Goal: Use online tool/utility: Utilize a website feature to perform a specific function

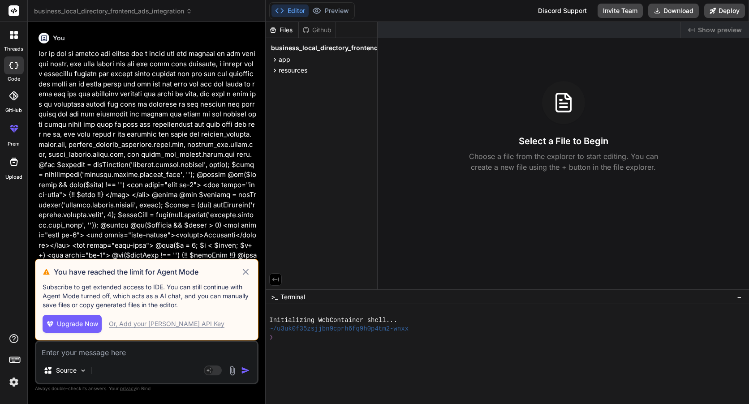
scroll to position [5464, 0]
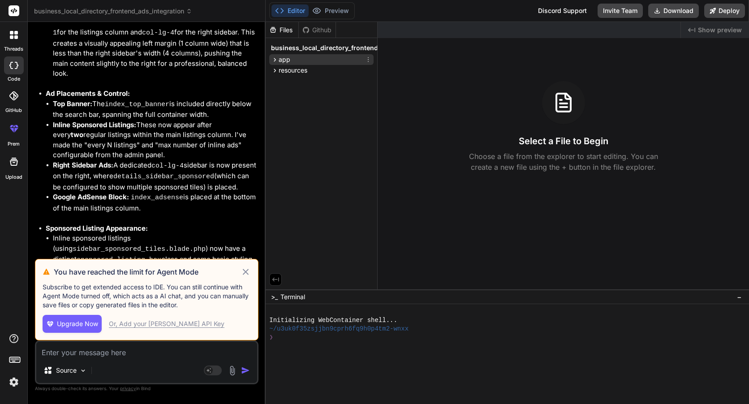
click at [298, 62] on div "app" at bounding box center [321, 59] width 104 height 11
click at [295, 81] on span "resources" at bounding box center [292, 82] width 29 height 9
click at [304, 95] on div "views" at bounding box center [325, 94] width 97 height 11
click at [317, 117] on span "components" at bounding box center [312, 116] width 36 height 9
click at [315, 125] on div "ads" at bounding box center [332, 128] width 81 height 11
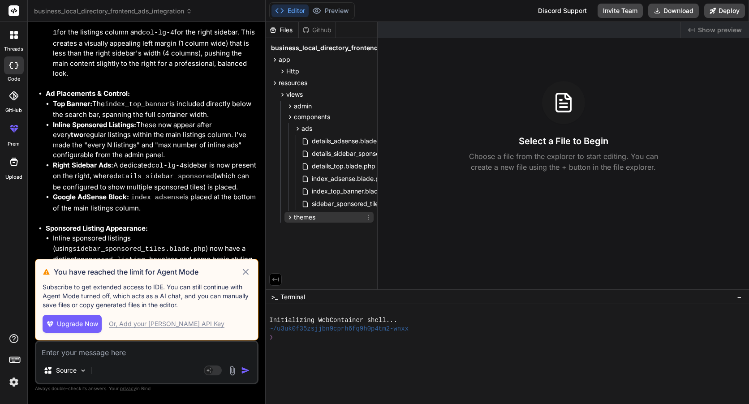
click at [300, 220] on span "themes" at bounding box center [304, 217] width 21 height 9
click at [248, 270] on icon at bounding box center [246, 272] width 6 height 6
type textarea "x"
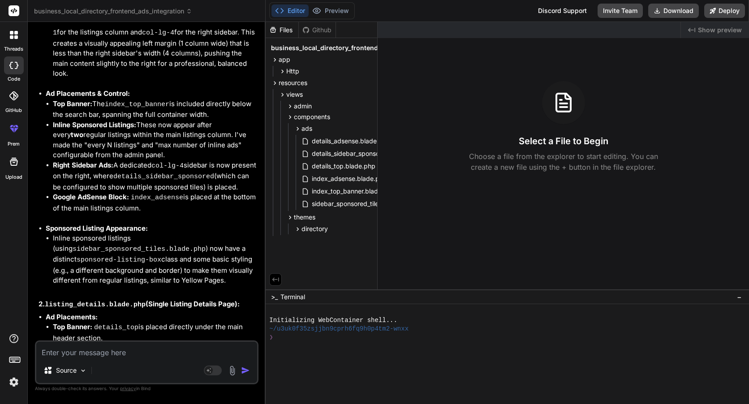
click at [134, 351] on textarea at bounding box center [146, 350] width 221 height 16
type textarea "h"
type textarea "x"
type textarea "he"
type textarea "x"
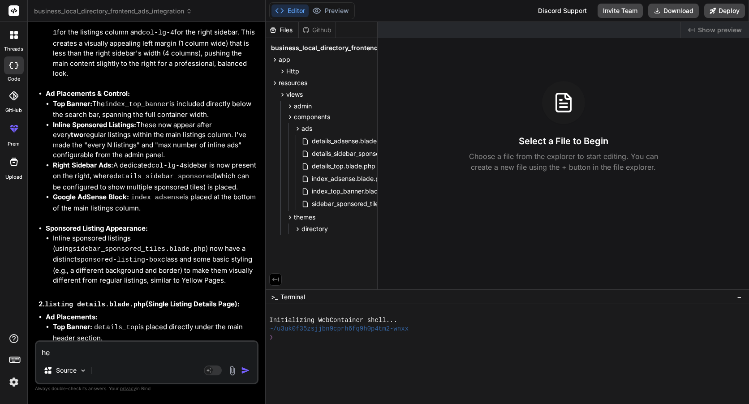
type textarea "hey"
type textarea "x"
type textarea "hey"
type textarea "x"
type textarea "hey m"
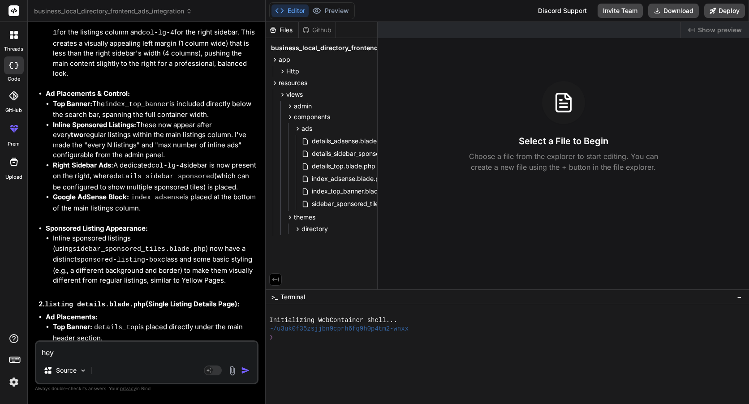
type textarea "x"
type textarea "hey mo"
type textarea "x"
type textarea "hey moa"
type textarea "x"
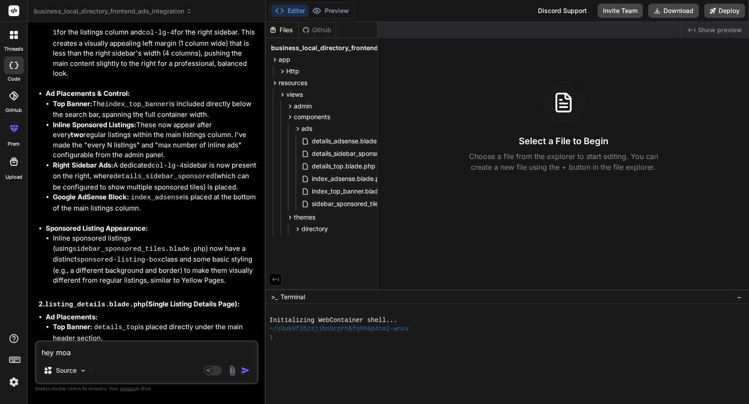
type textarea "hey moas"
type textarea "x"
type textarea "hey moast"
type textarea "x"
type textarea "hey moas"
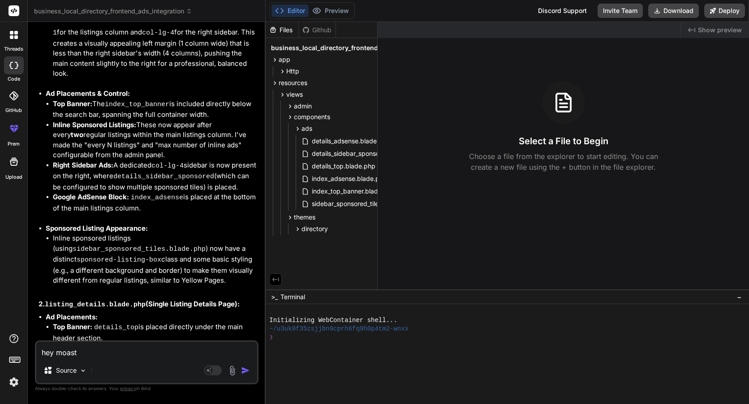
type textarea "x"
type textarea "hey moa"
type textarea "x"
type textarea "hey mo"
type textarea "x"
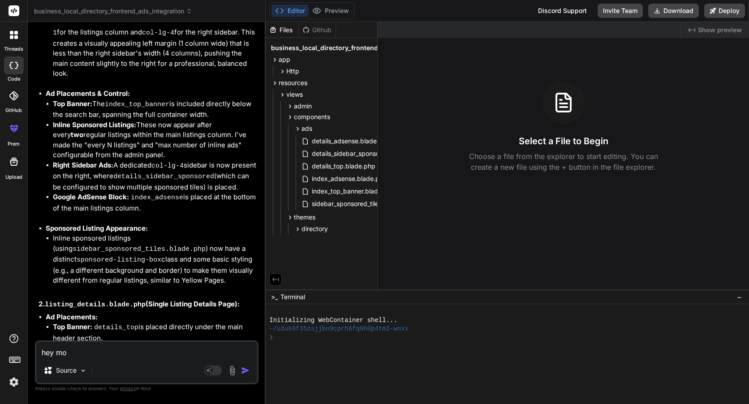
type textarea "hey mos"
type textarea "x"
type textarea "hey most"
type textarea "x"
type textarea "hey most"
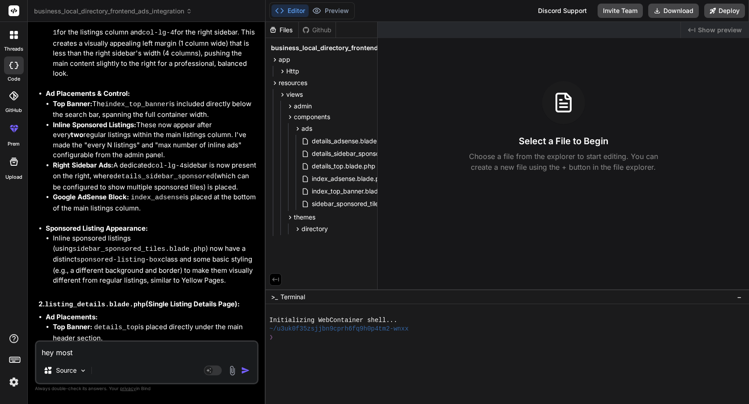
type textarea "x"
type textarea "hey most o"
type textarea "x"
type textarea "hey most of"
type textarea "x"
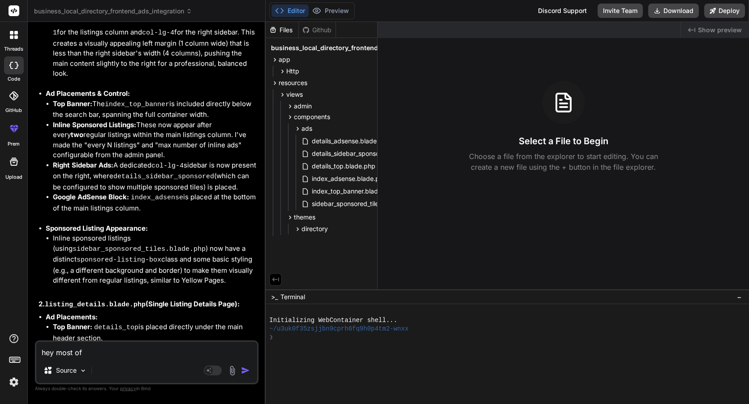
type textarea "hey most of"
type textarea "x"
type textarea "hey most of t"
type textarea "x"
type textarea "hey most of th"
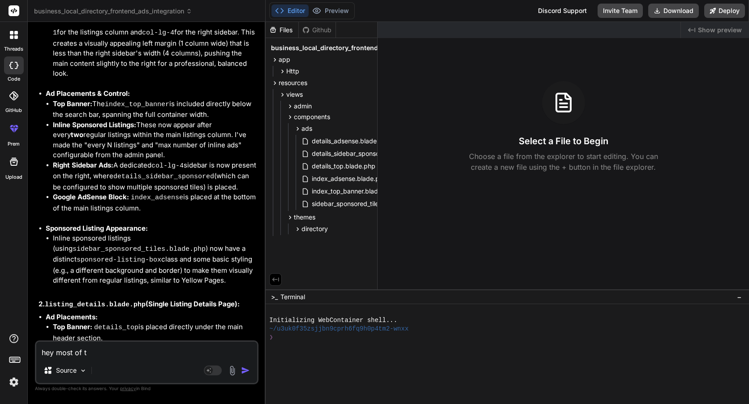
type textarea "x"
type textarea "hey most of the"
type textarea "x"
type textarea "hey most of the"
type textarea "x"
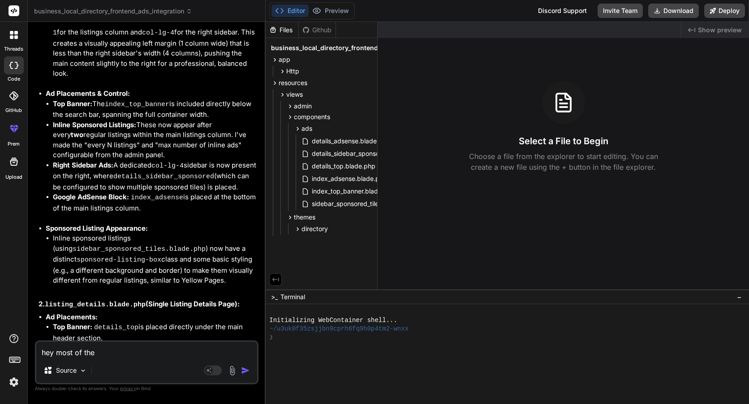
type textarea "hey most of the t"
type textarea "x"
type textarea "hey most of the th"
type textarea "x"
type textarea "hey most of the thi"
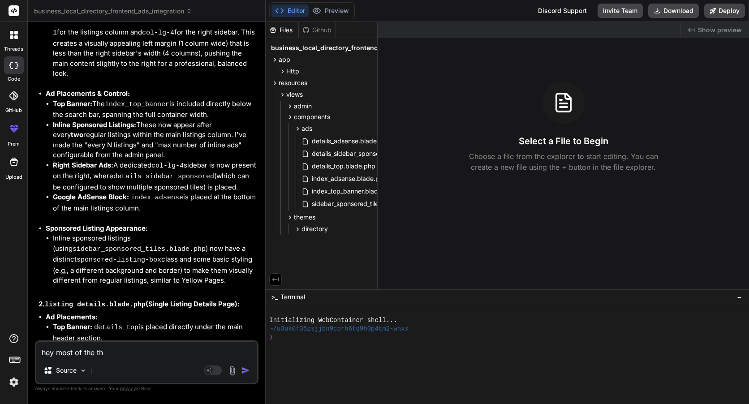
type textarea "x"
type textarea "hey most of the thin"
type textarea "x"
type textarea "hey most of the thing"
type textarea "x"
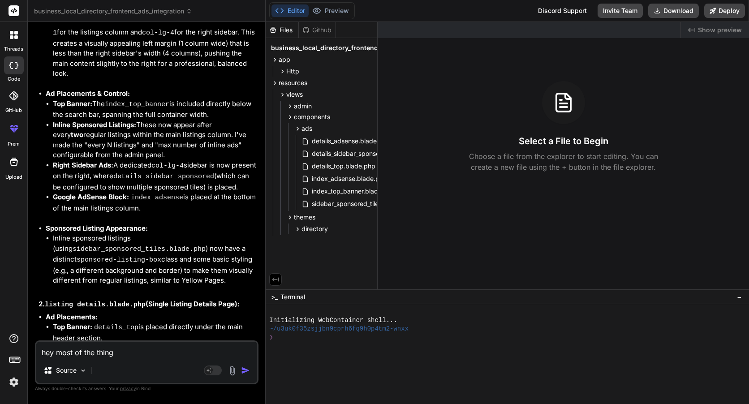
type textarea "hey most of the things"
type textarea "x"
type textarea "hey most of the things"
type textarea "x"
type textarea "hey most of the things a"
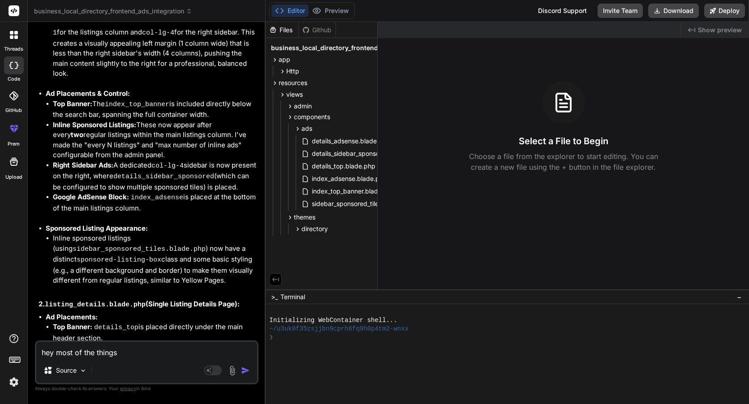
type textarea "x"
type textarea "hey most of the things ar"
type textarea "x"
type textarea "hey most of the things are"
type textarea "x"
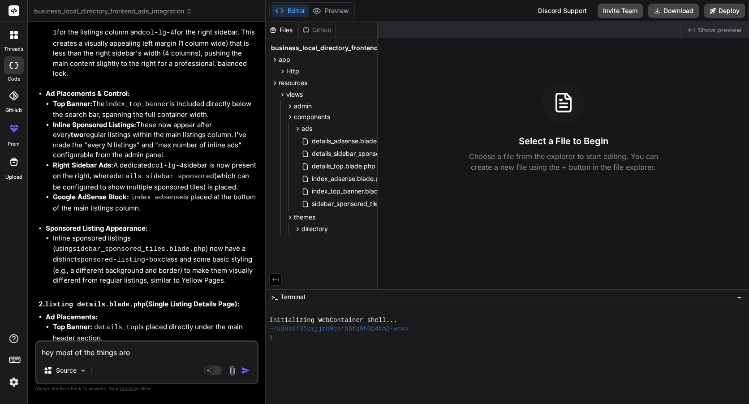
type textarea "hey most of the things are"
type textarea "x"
type textarea "hey most of the things are q"
type textarea "x"
type textarea "hey most of the things are qr"
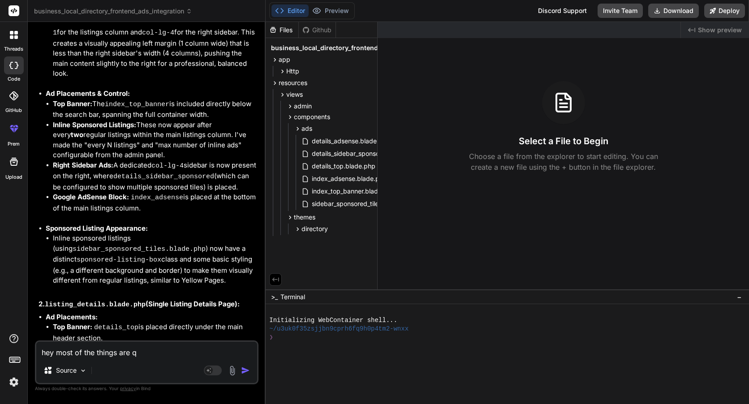
type textarea "x"
type textarea "hey most of the things are qrk"
type textarea "x"
type textarea "hey most of the things are [PERSON_NAME]"
type textarea "x"
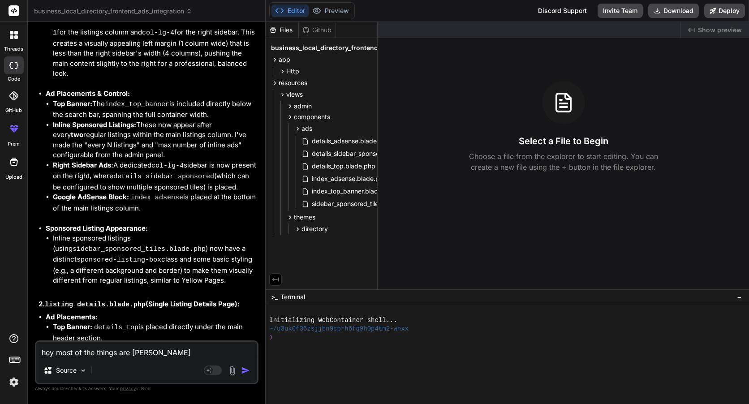
type textarea "hey most of the things are qrkin"
type textarea "x"
type textarea "hey most of the things are qrking"
type textarea "x"
type textarea "hey most of the things are qrking"
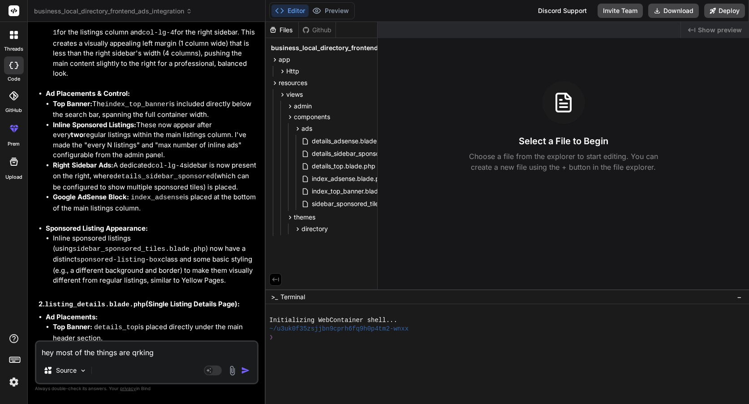
type textarea "x"
type textarea "hey most of the things are qrking f"
type textarea "x"
type textarea "hey most of the things are qrking fi"
type textarea "x"
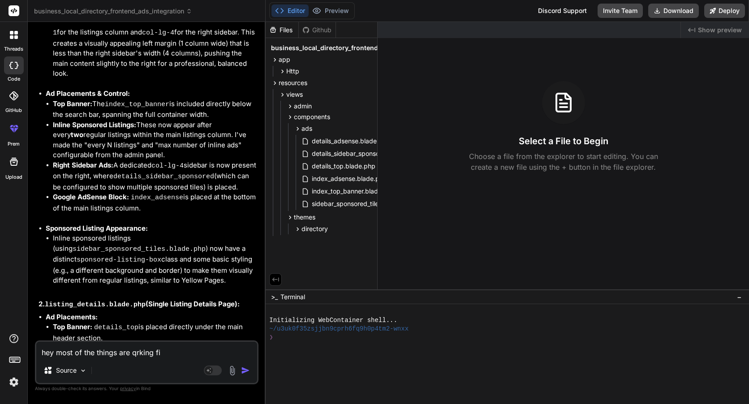
type textarea "hey most of the things are qrking fin"
type textarea "x"
type textarea "hey most of the things are qrking fine"
type textarea "x"
type textarea "hey most of the things are qrking fine"
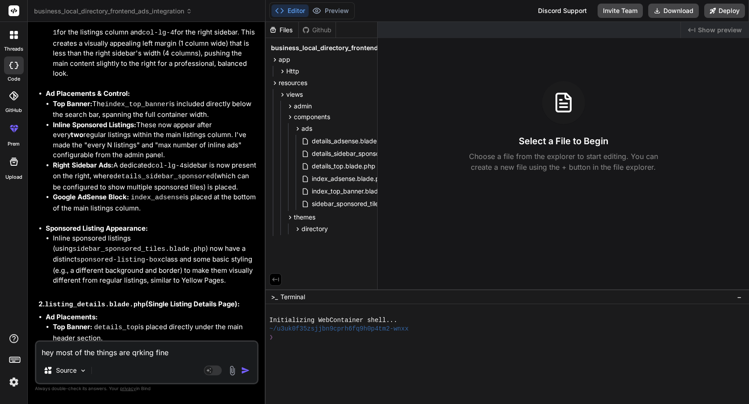
type textarea "x"
type textarea "hey most of the things are qrking fine"
type textarea "x"
type textarea "hey most of the things are qrking fin"
type textarea "x"
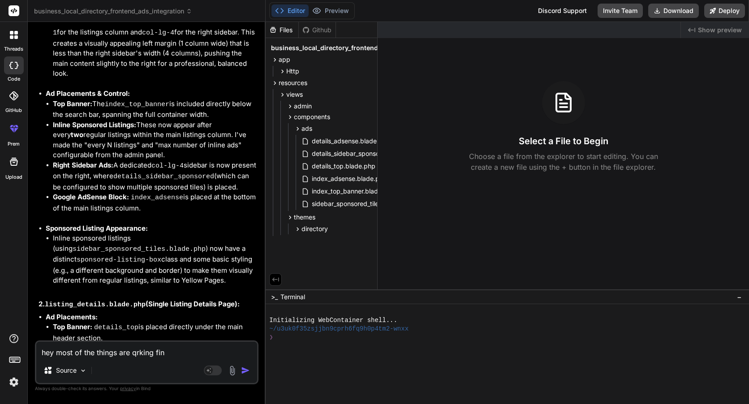
type textarea "hey most of the things are qrking fi"
type textarea "x"
type textarea "hey most of the things are qrking f"
type textarea "x"
type textarea "hey most of the things are qrking"
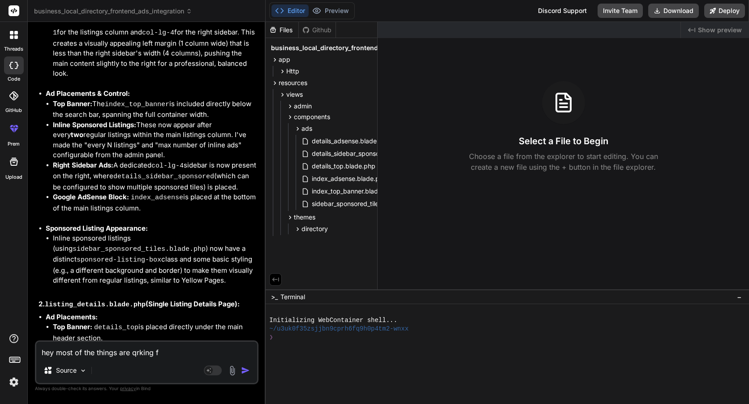
type textarea "x"
type textarea "hey most of the things are qrking"
type textarea "x"
type textarea "hey most of the things are qrkin"
type textarea "x"
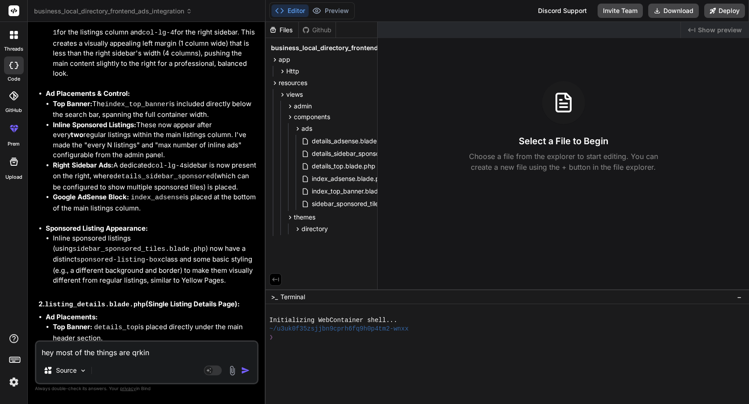
type textarea "hey most of the things are [PERSON_NAME]"
type textarea "x"
type textarea "hey most of the things are qrk"
type textarea "x"
type textarea "hey most of the things are qr"
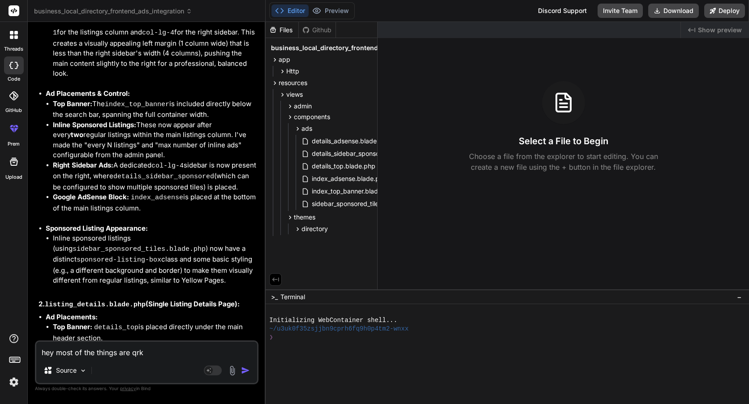
type textarea "x"
type textarea "hey most of the things are q"
type textarea "x"
type textarea "hey most of the things are"
type textarea "x"
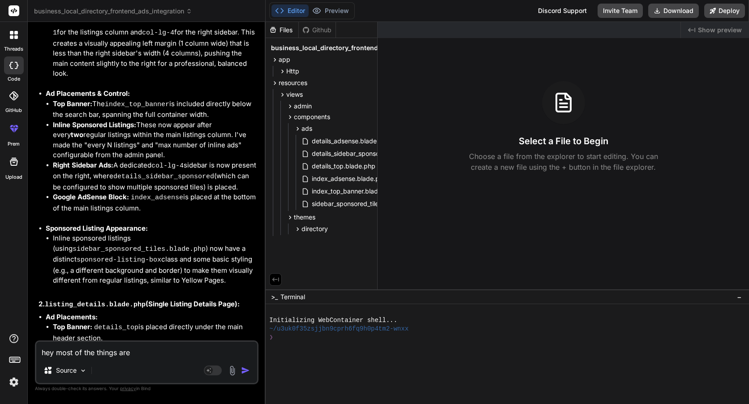
type textarea "hey most of the things are w"
type textarea "x"
type textarea "hey most of the things are wo"
type textarea "x"
type textarea "hey most of the things are wor"
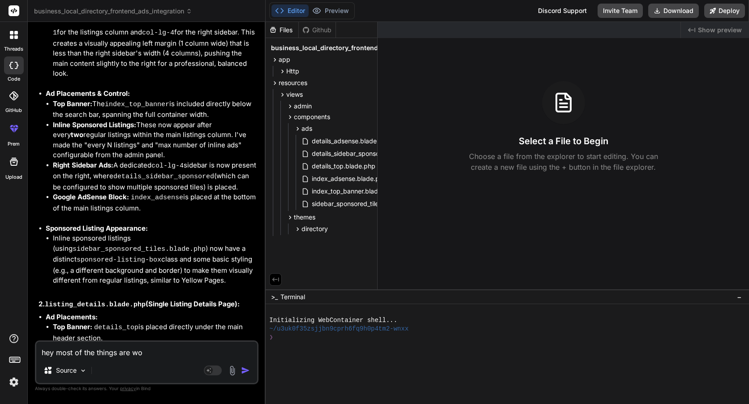
type textarea "x"
type textarea "hey most of the things are work"
type textarea "x"
type textarea "hey most of the things are worki"
type textarea "x"
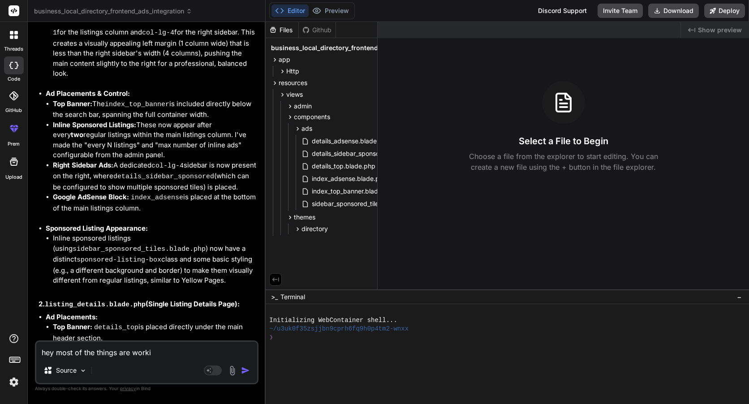
type textarea "hey most of the things are workin"
type textarea "x"
type textarea "hey most of the things are working"
type textarea "x"
type textarea "hey most of the things are working"
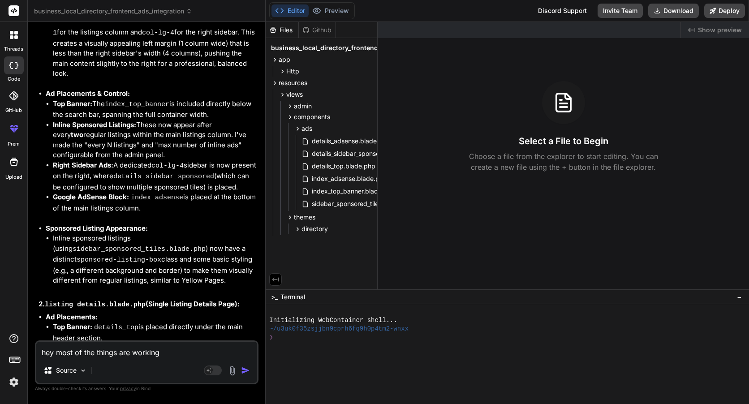
type textarea "x"
type textarea "hey most of the things are working f"
type textarea "x"
type textarea "hey most of the things are working fi"
type textarea "x"
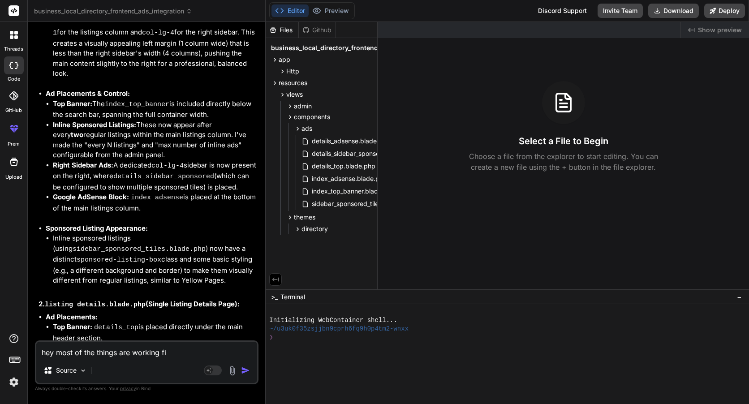
type textarea "hey most of the things are working fin"
type textarea "x"
type textarea "hey most of the things are working fine"
type textarea "x"
type textarea "hey most of the things are working fine"
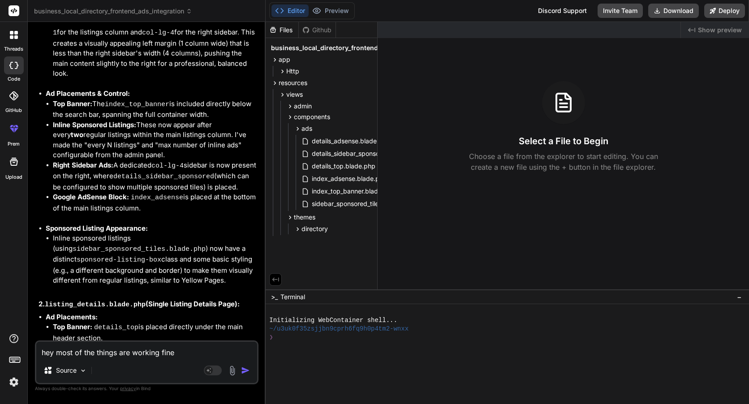
type textarea "x"
type textarea "hey most of the things are working fine n"
type textarea "x"
type textarea "hey most of the things are working fine no"
type textarea "x"
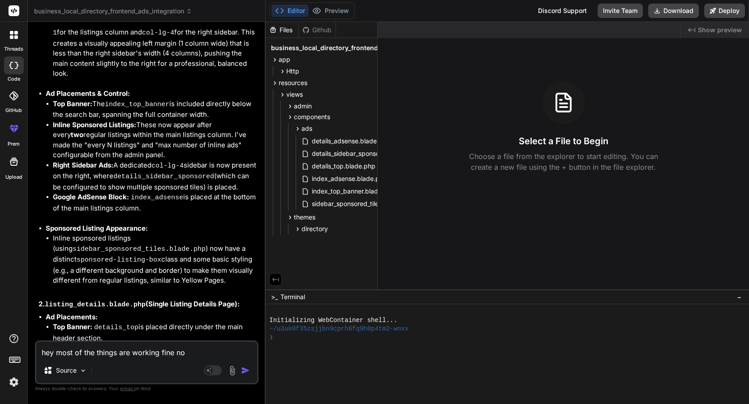
type textarea "hey most of the things are working fine now"
type textarea "x"
type textarea "hey most of the things are working fine now,"
type textarea "x"
type textarea "hey most of the things are working fine now,,"
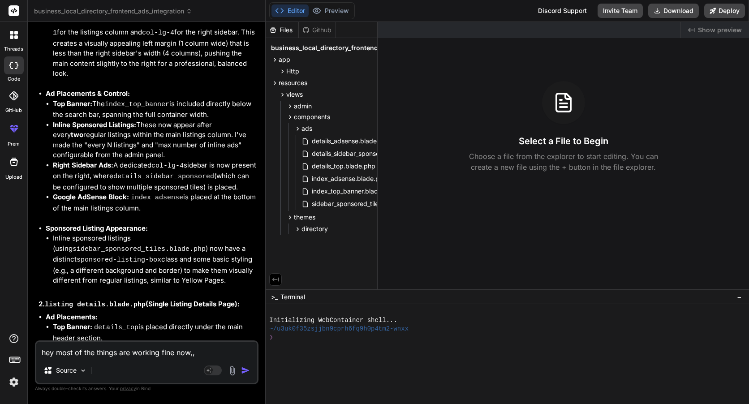
type textarea "x"
type textarea "hey most of the things are working fine now,,"
type textarea "x"
type textarea "hey most of the things are working fine now,, b"
type textarea "x"
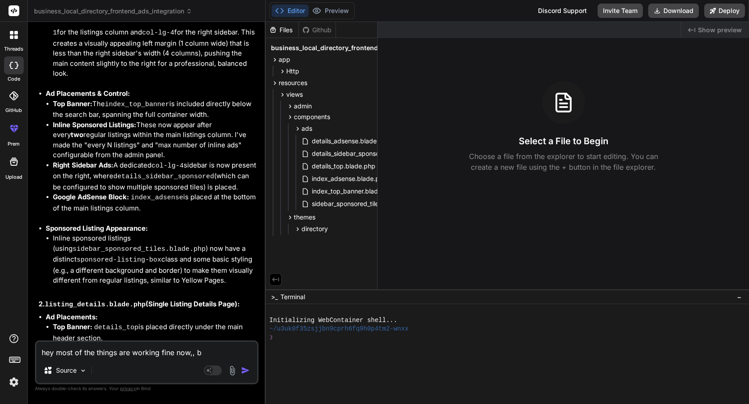
type textarea "hey most of the things are working fine now,, bu"
type textarea "x"
type textarea "hey most of the things are working fine now,, but"
type textarea "x"
type textarea "hey most of the things are working fine now,, but"
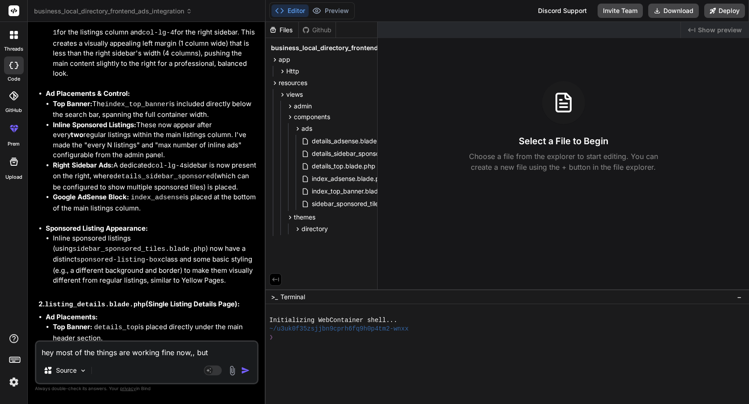
type textarea "x"
type textarea "hey most of the things are working fine now,, but o"
type textarea "x"
type textarea "hey most of the things are working fine now,, but on"
type textarea "x"
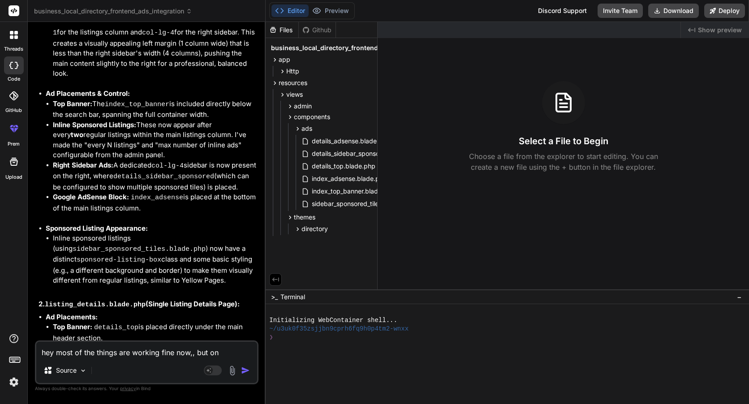
type textarea "hey most of the things are working fine now,, but on"
type textarea "x"
type textarea "hey most of the things are working fine now,, but on t"
type textarea "x"
type textarea "hey most of the things are working fine now,, but on th"
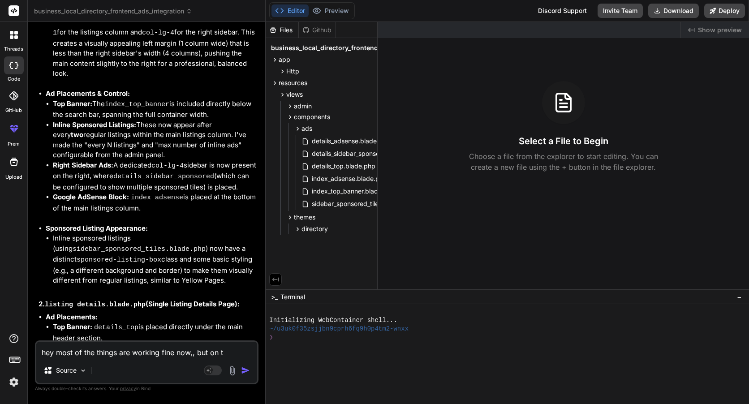
type textarea "x"
type textarea "hey most of the things are working fine now,, but on the"
type textarea "x"
type textarea "hey most of the things are working fine now,, but on the"
type textarea "x"
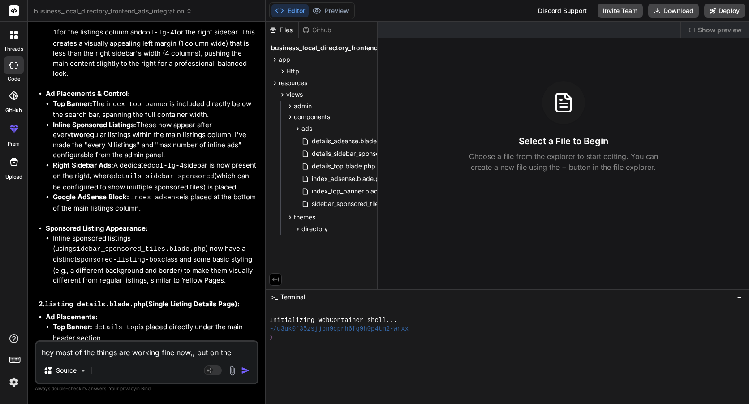
type textarea "hey most of the things are working fine now,, but on the l"
type textarea "x"
type textarea "hey most of the things are working fine now,, but on the li"
type textarea "x"
type textarea "hey most of the things are working fine now,, but on the lis"
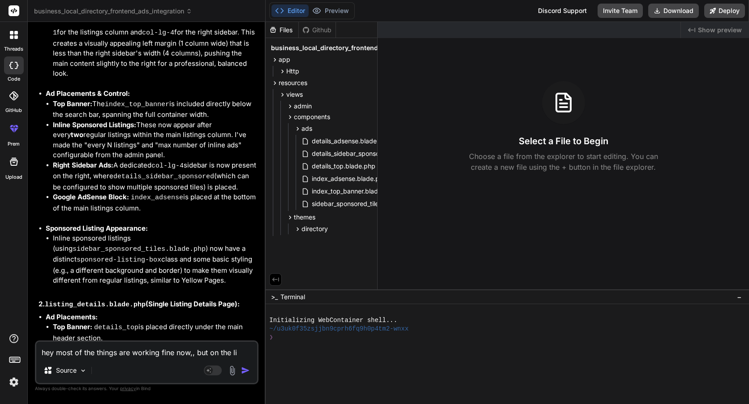
type textarea "x"
type textarea "hey most of the things are working fine now,, but on the list"
type textarea "x"
type textarea "hey most of the things are working fine now,, but on the listi"
type textarea "x"
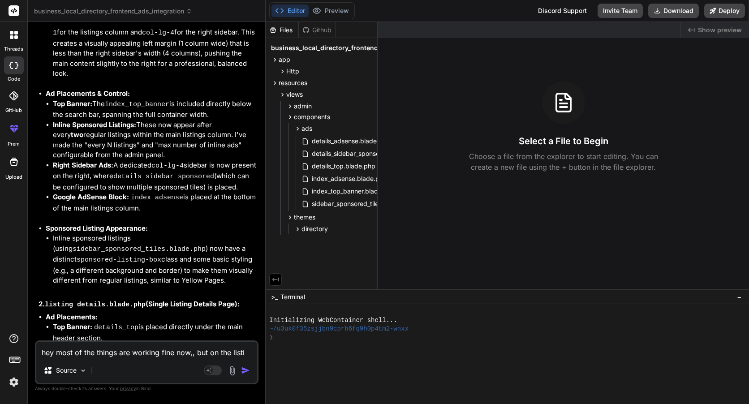
type textarea "hey most of the things are working fine now,, but on the listin"
type textarea "x"
type textarea "hey most of the things are working fine now,, but on the listing"
type textarea "x"
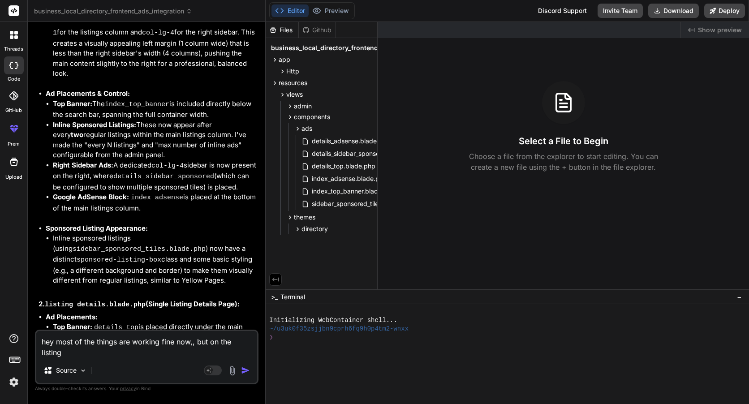
type textarea "hey most of the things are working fine now,, but on the listing"
type textarea "x"
type textarea "hey most of the things are working fine now,, but on the listing d"
type textarea "x"
type textarea "hey most of the things are working fine now,, but on the listing de"
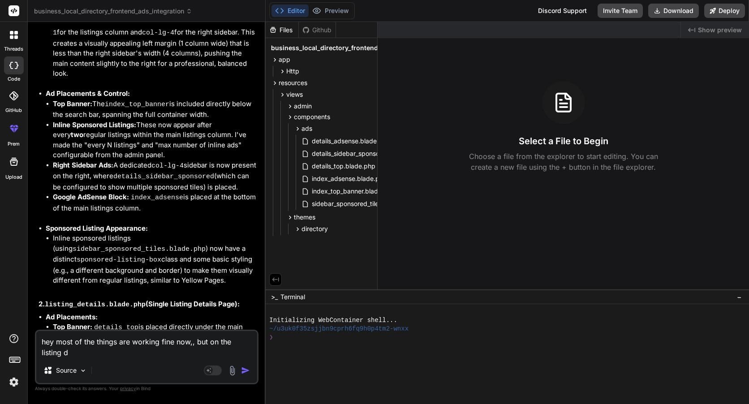
type textarea "x"
type textarea "hey most of the things are working fine now,, but on the listing det"
type textarea "x"
type textarea "hey most of the things are working fine now,, but on the listing deta"
type textarea "x"
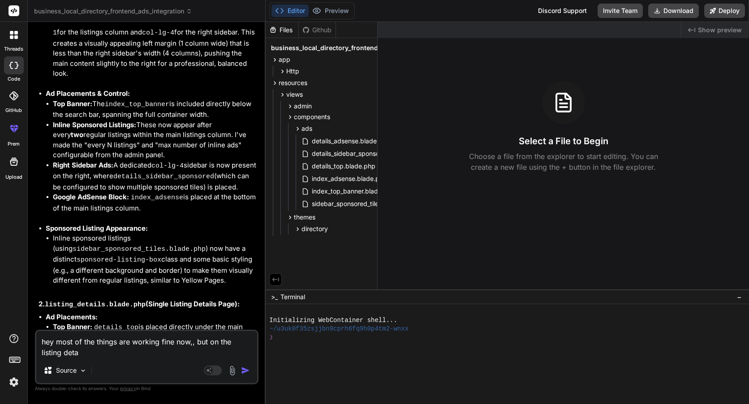
type textarea "hey most of the things are working fine now,, but on the listing detai"
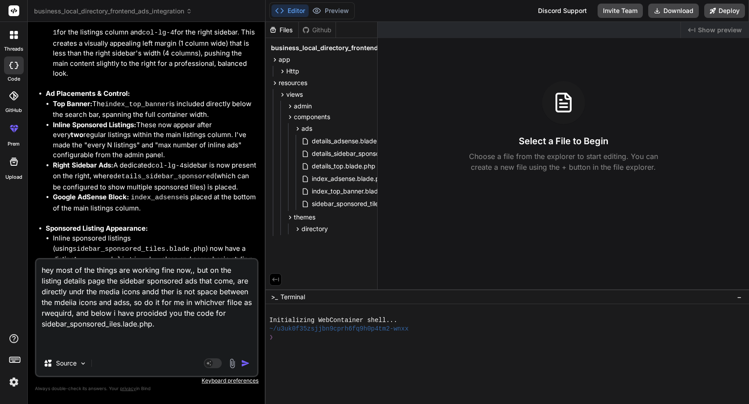
click at [104, 336] on textarea "hey most of the things are working fine now,, but on the listing details page t…" at bounding box center [146, 304] width 221 height 91
paste textarea "@php $enabled = adsSettings('details.sidebar.enabled', false); $limit = (int) a…"
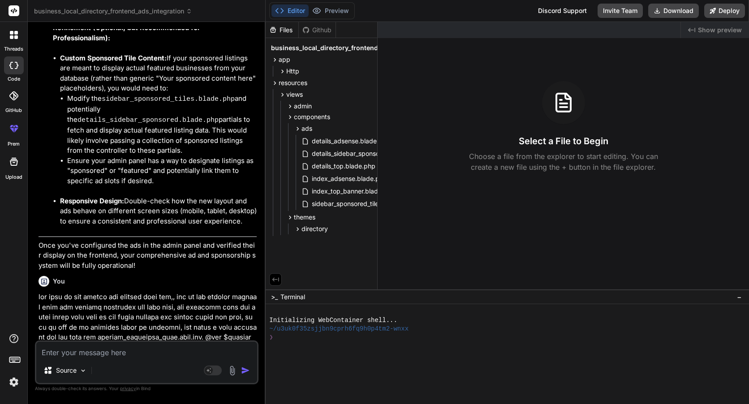
scroll to position [8932, 0]
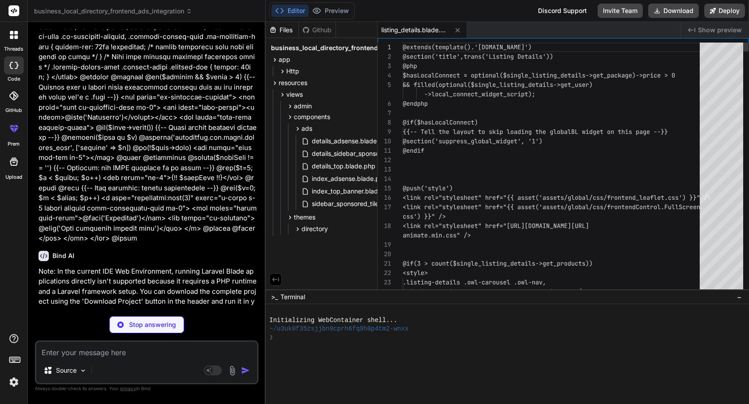
scroll to position [9278, 0]
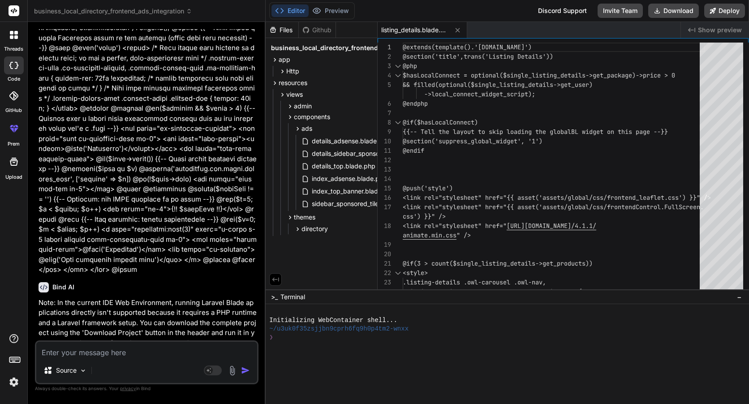
click at [332, 94] on div "views" at bounding box center [325, 94] width 97 height 11
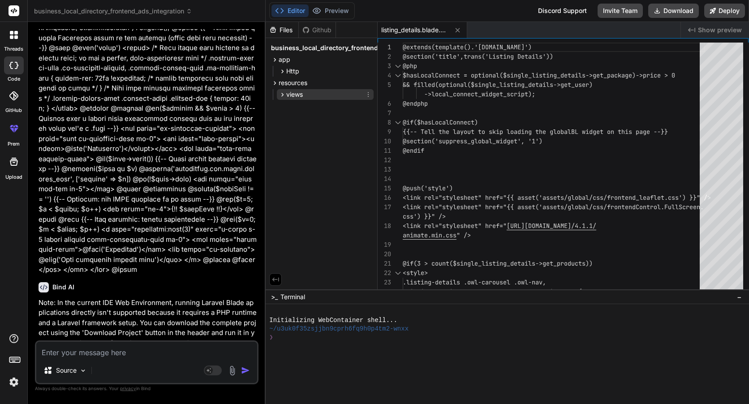
click at [332, 94] on div "views" at bounding box center [325, 94] width 97 height 11
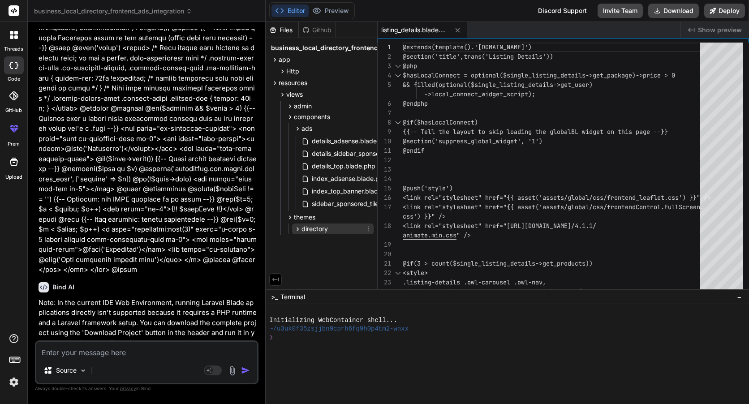
click at [327, 226] on span "directory" at bounding box center [314, 228] width 26 height 9
click at [331, 243] on span "frontend" at bounding box center [321, 240] width 25 height 9
click at [334, 253] on span "listing" at bounding box center [325, 252] width 17 height 9
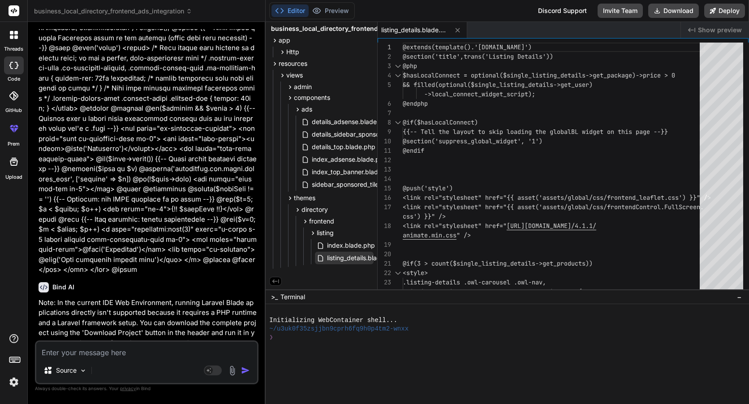
click at [343, 257] on span "listing_details.blade.php" at bounding box center [362, 258] width 73 height 11
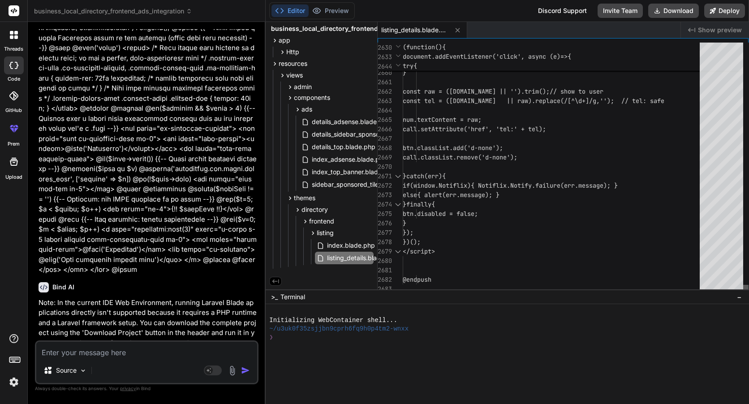
click at [743, 294] on div at bounding box center [745, 289] width 5 height 9
click at [98, 356] on textarea at bounding box center [146, 350] width 221 height 16
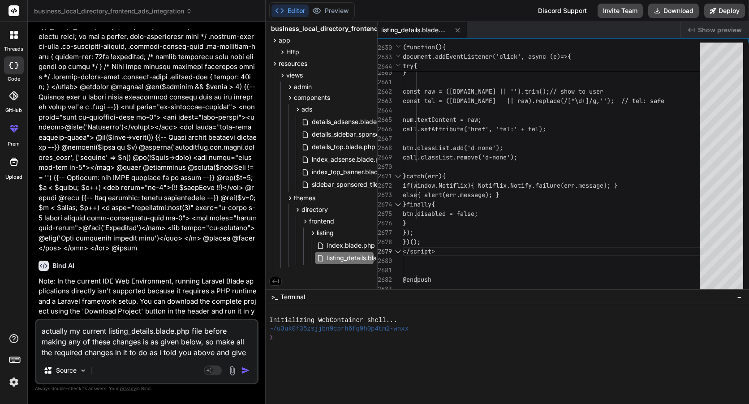
scroll to position [9309, 0]
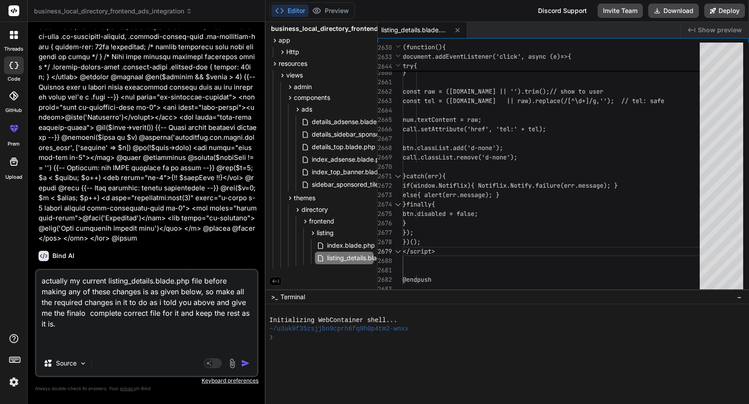
click at [86, 333] on textarea "actually my current listing_details.blade.php file before making any of these c…" at bounding box center [146, 310] width 221 height 81
paste textarea "@extends(template().'[DOMAIN_NAME]') @section('title',trans('Listing Details'))…"
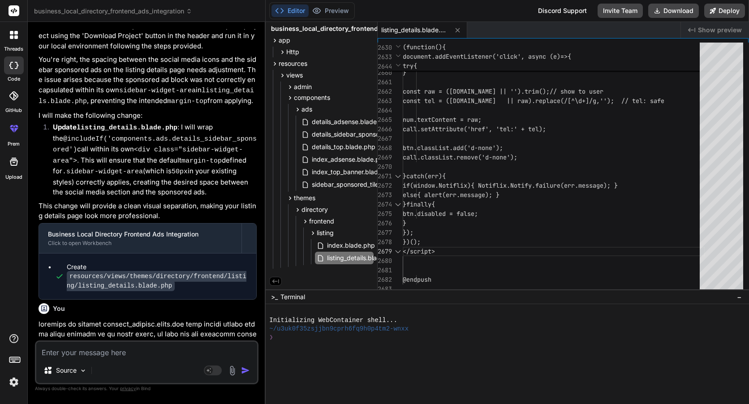
scroll to position [9589, 0]
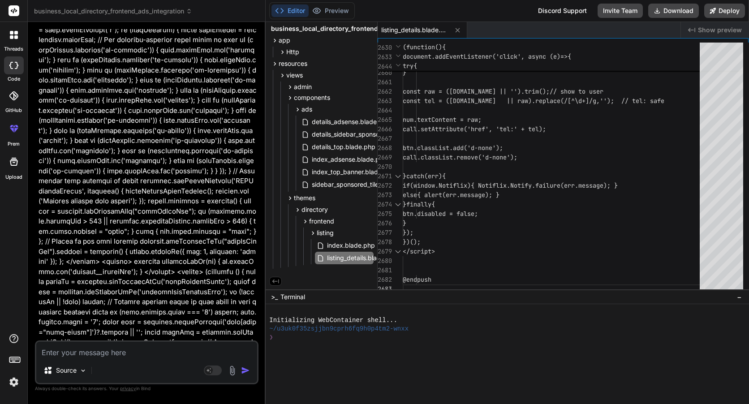
scroll to position [20024, 0]
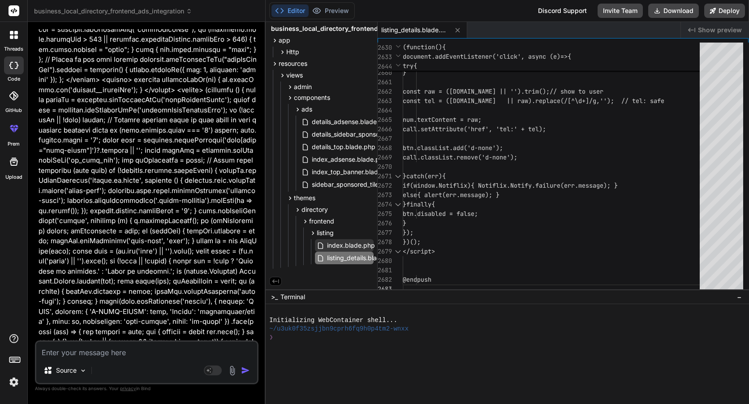
click at [347, 240] on span "index.blade.php" at bounding box center [351, 245] width 50 height 11
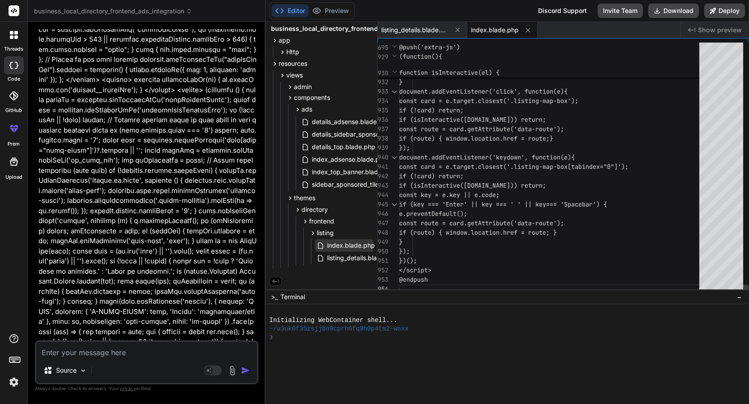
click at [347, 248] on span "index.blade.php" at bounding box center [351, 245] width 50 height 11
click at [347, 253] on span "listing_details.blade.php" at bounding box center [362, 258] width 73 height 11
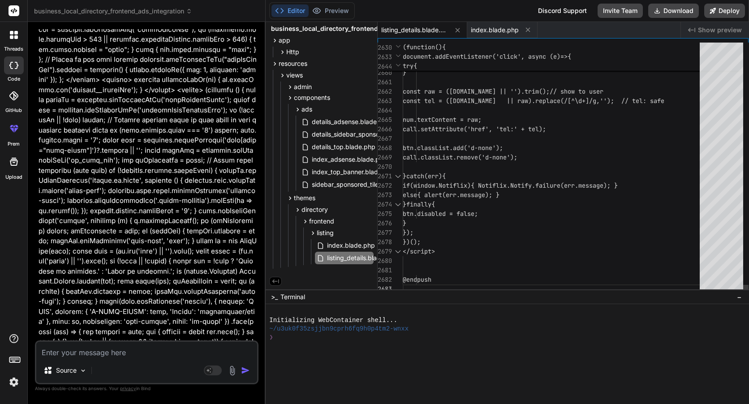
scroll to position [0, 0]
